Goal: Task Accomplishment & Management: Manage account settings

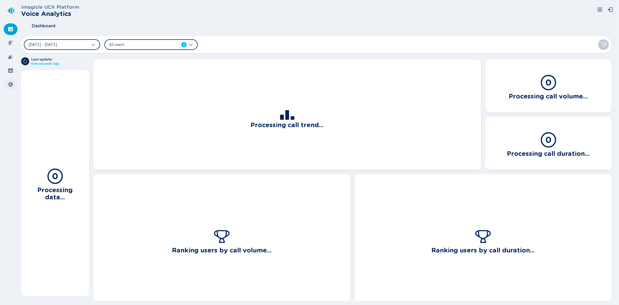
click at [12, 82] on icon at bounding box center [10, 84] width 5 height 5
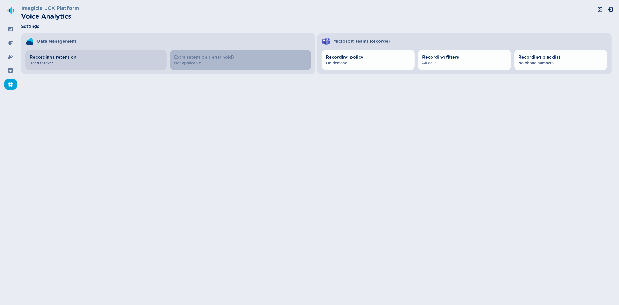
click at [110, 60] on span "Recordings retention" at bounding box center [96, 57] width 133 height 6
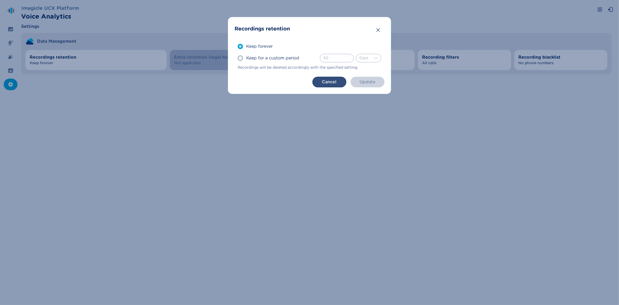
click at [316, 83] on button "Cancel" at bounding box center [329, 82] width 34 height 11
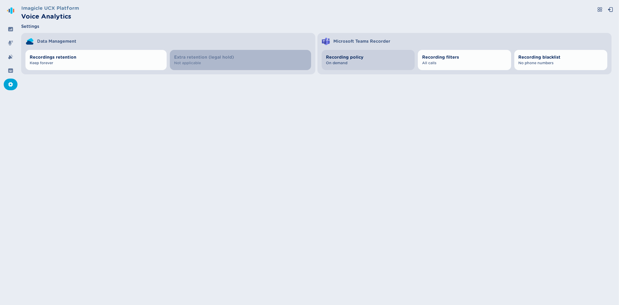
click at [360, 63] on span "On demand" at bounding box center [368, 62] width 85 height 5
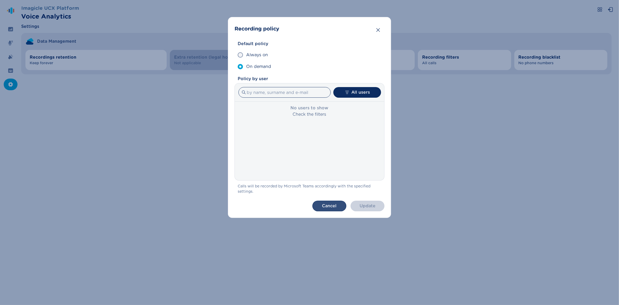
click at [322, 205] on button "Cancel" at bounding box center [329, 205] width 34 height 11
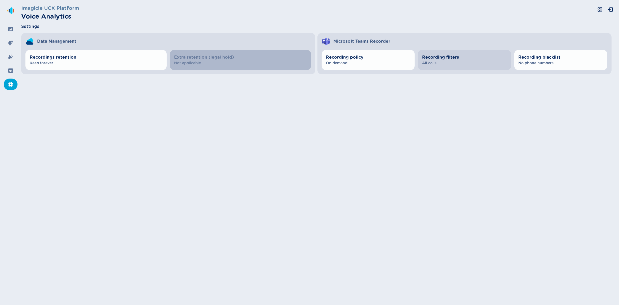
click at [443, 61] on span "All calls" at bounding box center [464, 62] width 85 height 5
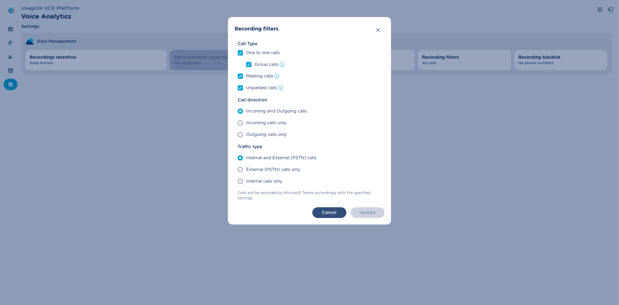
click at [324, 211] on button "Cancel" at bounding box center [329, 212] width 34 height 11
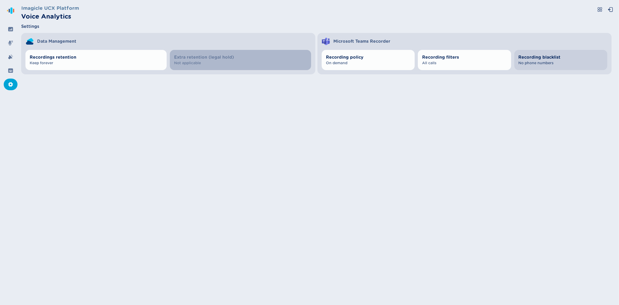
click at [527, 59] on span "Recording blacklist" at bounding box center [561, 57] width 85 height 6
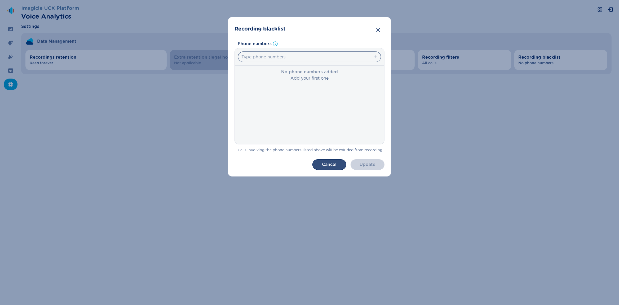
click at [324, 163] on button "Cancel" at bounding box center [329, 164] width 34 height 11
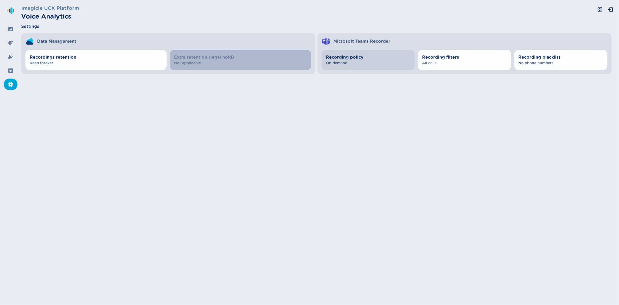
click at [337, 62] on span "On demand" at bounding box center [368, 62] width 85 height 5
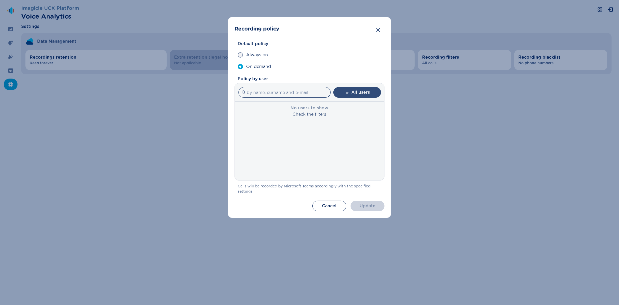
click at [357, 95] on button "All users" at bounding box center [357, 92] width 48 height 11
click at [333, 110] on span "All users" at bounding box center [328, 109] width 18 height 6
click at [311, 109] on input "All users" at bounding box center [311, 109] width 0 height 0
click at [276, 119] on div "No users to show Check the filters" at bounding box center [309, 141] width 149 height 78
click at [278, 93] on input at bounding box center [285, 92] width 92 height 11
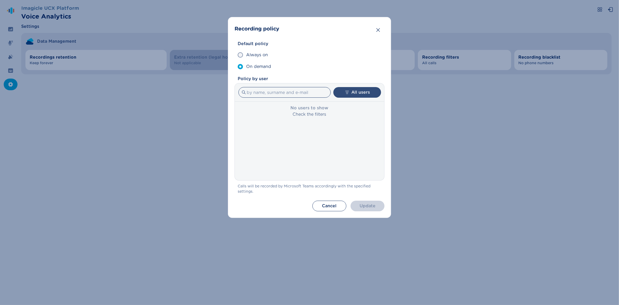
click at [350, 89] on button "All users" at bounding box center [357, 92] width 48 height 11
click at [352, 120] on label "Only overrides" at bounding box center [357, 121] width 99 height 12
click at [311, 120] on input "Only overrides" at bounding box center [311, 120] width 0 height 0
click at [363, 95] on button "Only overrides" at bounding box center [357, 92] width 48 height 11
click at [346, 110] on label "All users" at bounding box center [357, 109] width 99 height 12
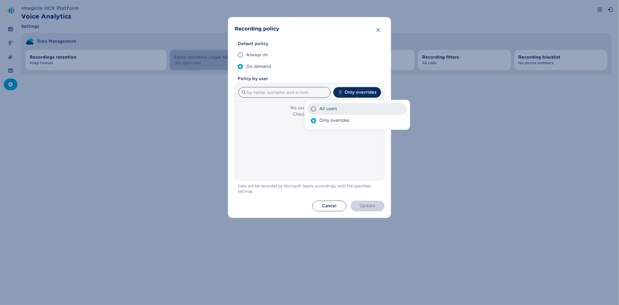
click at [311, 109] on input "All users" at bounding box center [311, 109] width 0 height 0
click at [284, 89] on input at bounding box center [285, 92] width 92 height 11
click at [240, 56] on span at bounding box center [240, 54] width 5 height 5
click at [238, 55] on input "Always on" at bounding box center [237, 55] width 0 height 0
radio input "true"
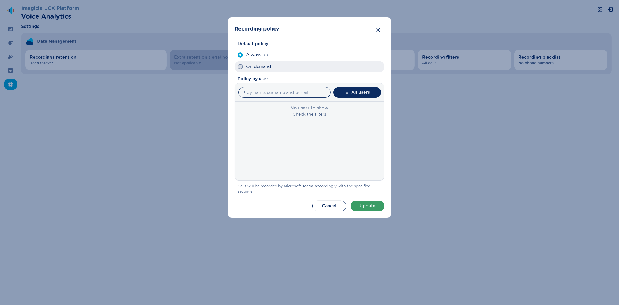
click at [240, 68] on span at bounding box center [240, 66] width 5 height 5
click at [238, 67] on input "On demand" at bounding box center [237, 67] width 0 height 0
radio input "true"
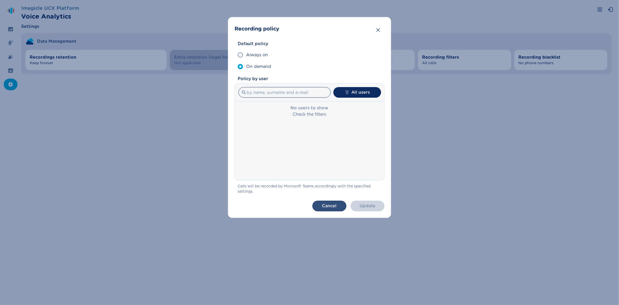
click at [320, 205] on button "Cancel" at bounding box center [329, 205] width 34 height 11
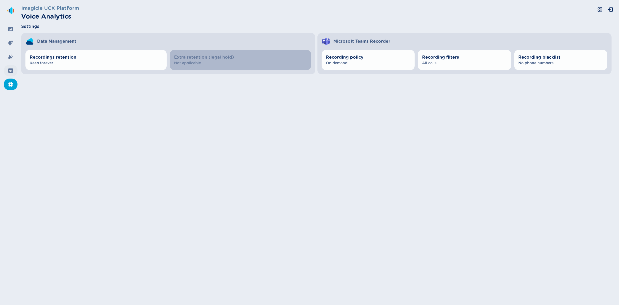
click at [7, 71] on div at bounding box center [11, 71] width 14 height 12
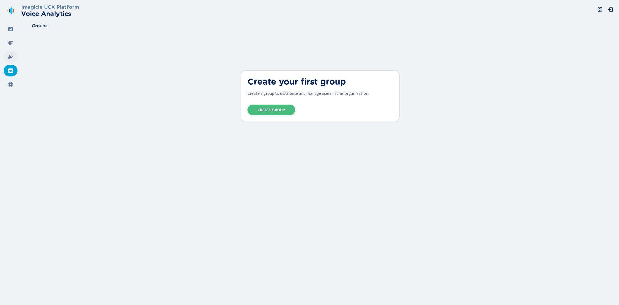
click at [9, 61] on div at bounding box center [11, 57] width 14 height 12
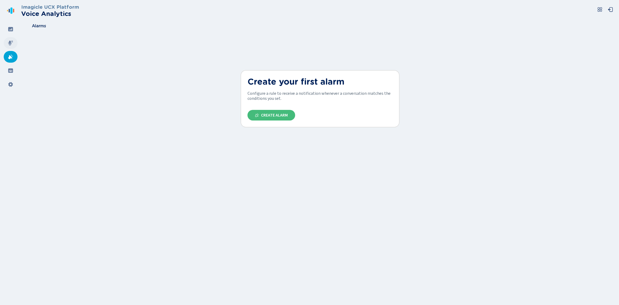
click at [10, 45] on icon at bounding box center [10, 43] width 5 height 5
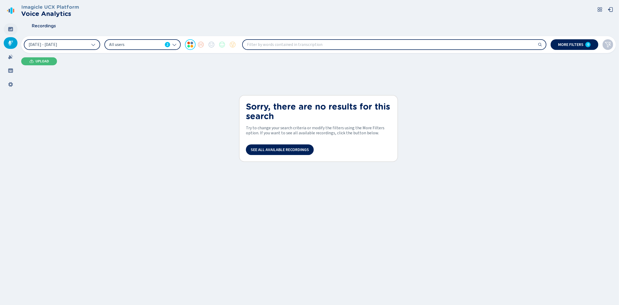
click at [14, 29] on div at bounding box center [11, 29] width 14 height 12
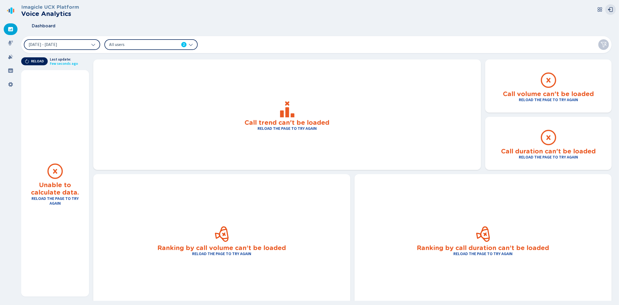
click at [613, 9] on icon at bounding box center [610, 9] width 5 height 5
